Goal: Manage account settings

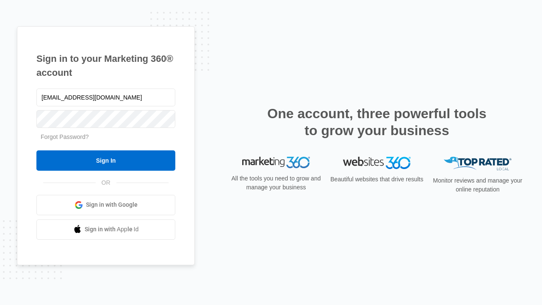
type input "dankie614@gmail.com"
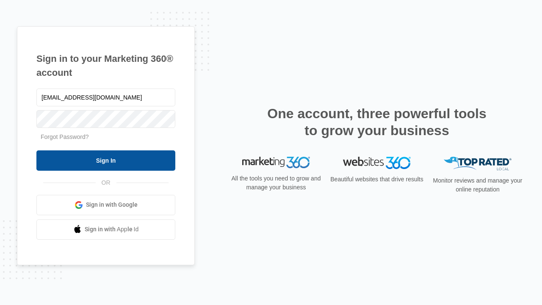
click at [106, 160] on input "Sign In" at bounding box center [105, 160] width 139 height 20
